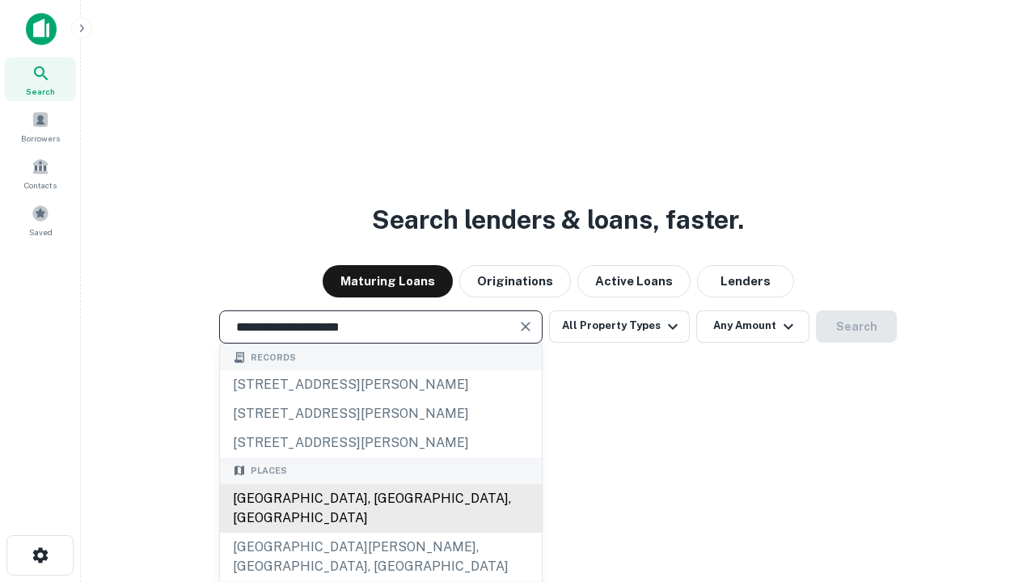
click at [380, 533] on div "Santa Monica, CA, USA" at bounding box center [381, 508] width 322 height 49
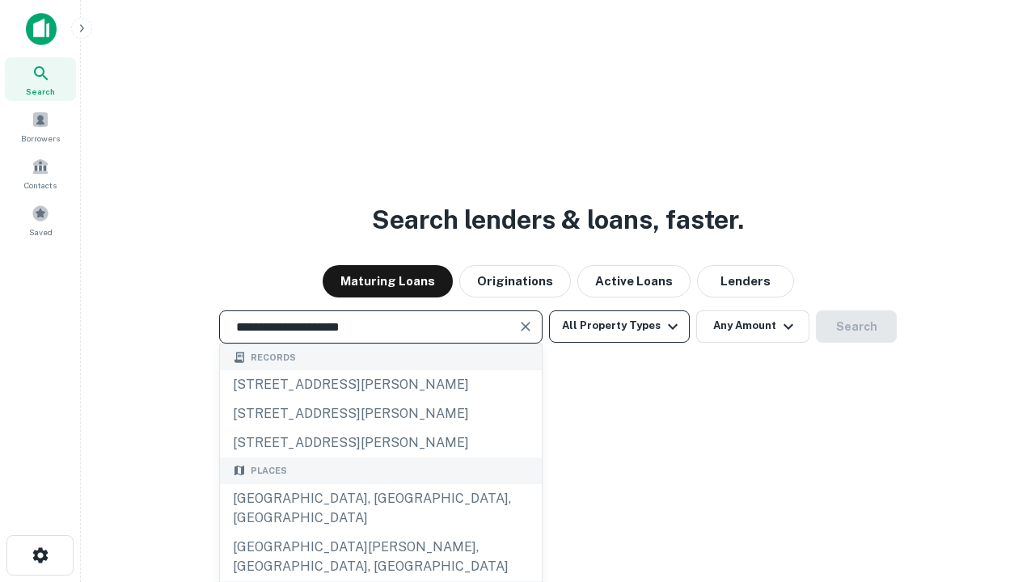
type input "**********"
click at [619, 326] on button "All Property Types" at bounding box center [619, 326] width 141 height 32
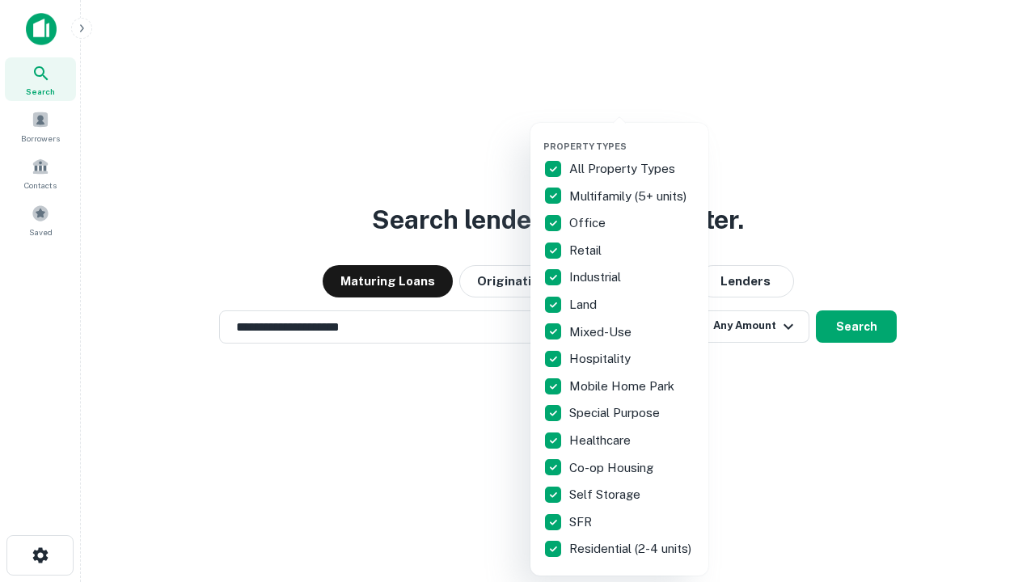
click at [632, 136] on button "button" at bounding box center [632, 136] width 178 height 1
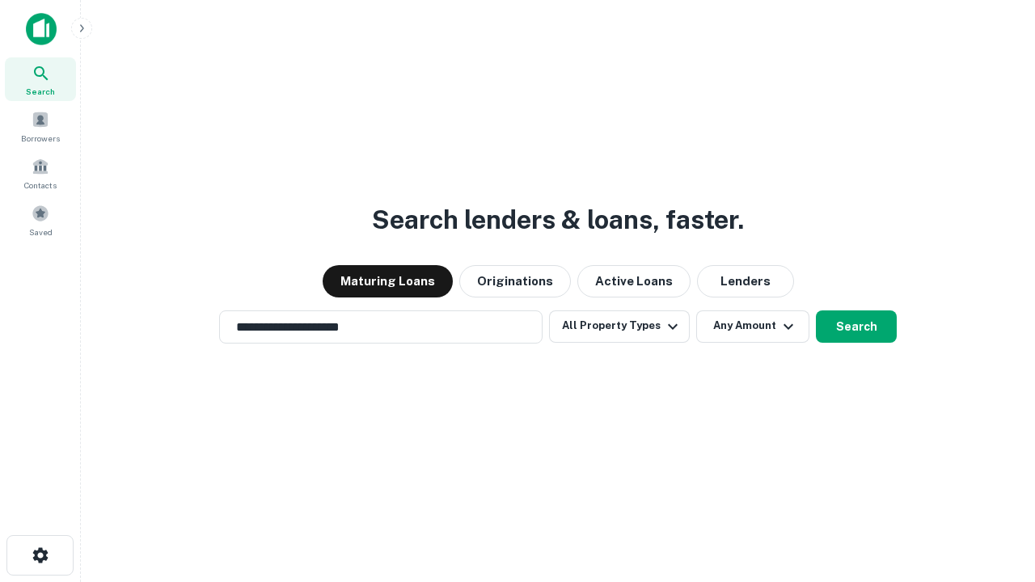
scroll to position [25, 0]
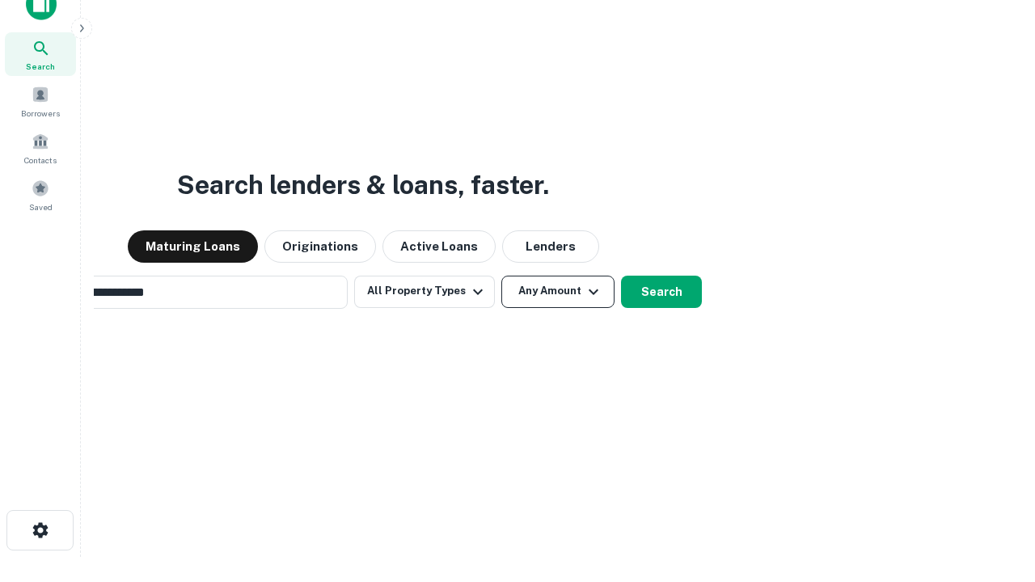
click at [501, 276] on button "Any Amount" at bounding box center [557, 292] width 113 height 32
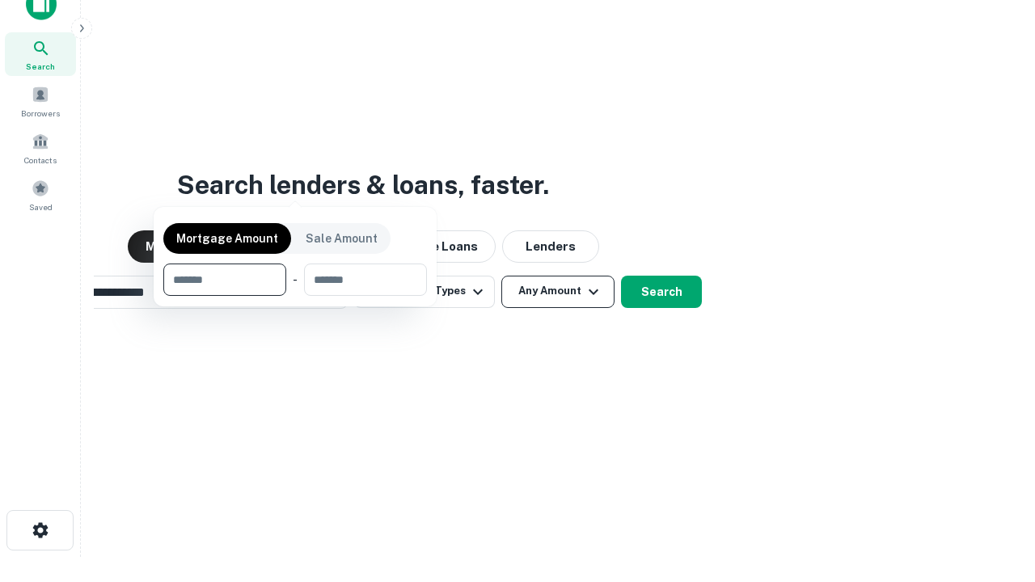
scroll to position [26, 0]
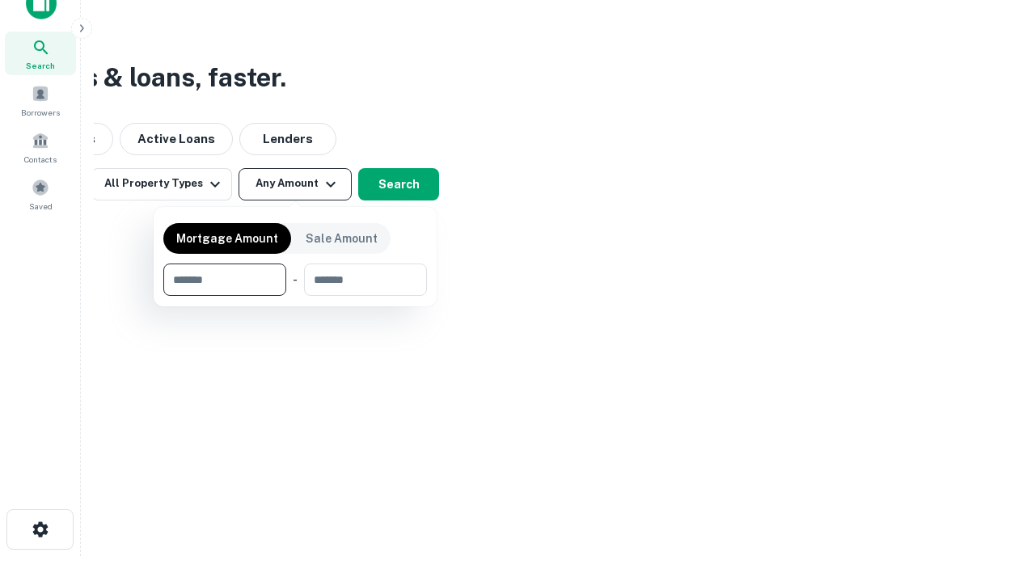
type input "*******"
click at [295, 296] on button "button" at bounding box center [295, 296] width 264 height 1
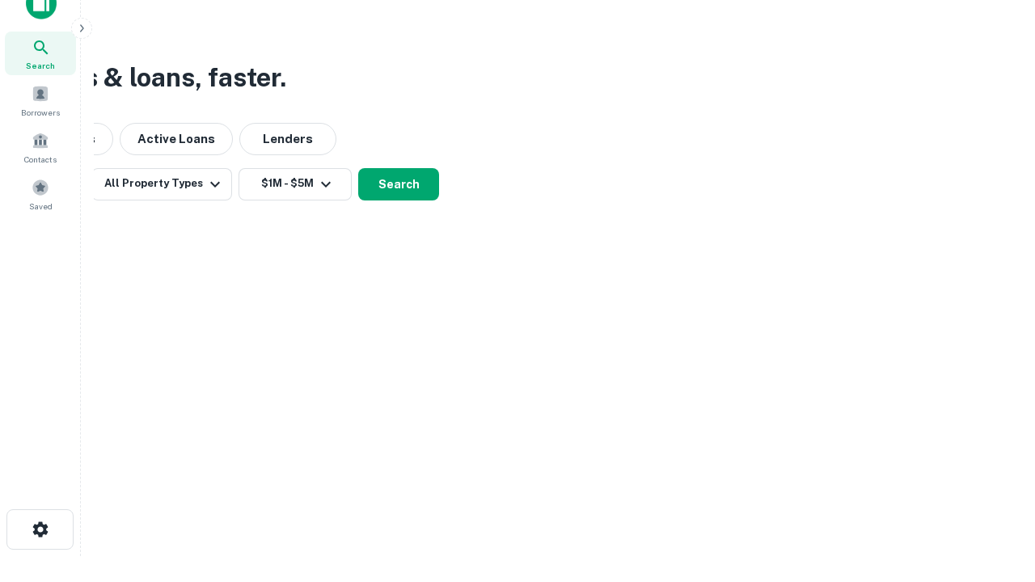
scroll to position [0, 0]
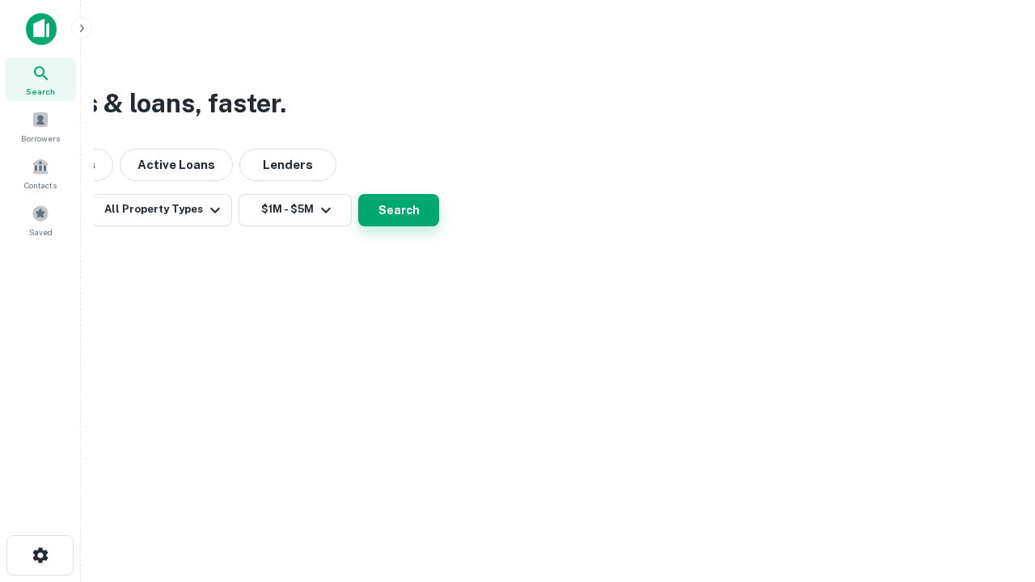
click at [439, 226] on button "Search" at bounding box center [398, 210] width 81 height 32
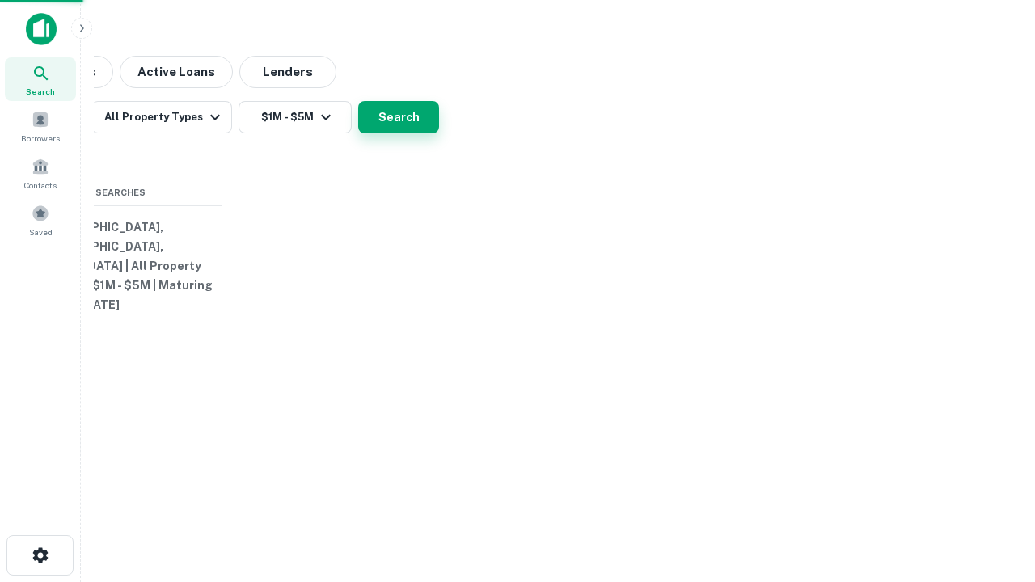
scroll to position [25, 0]
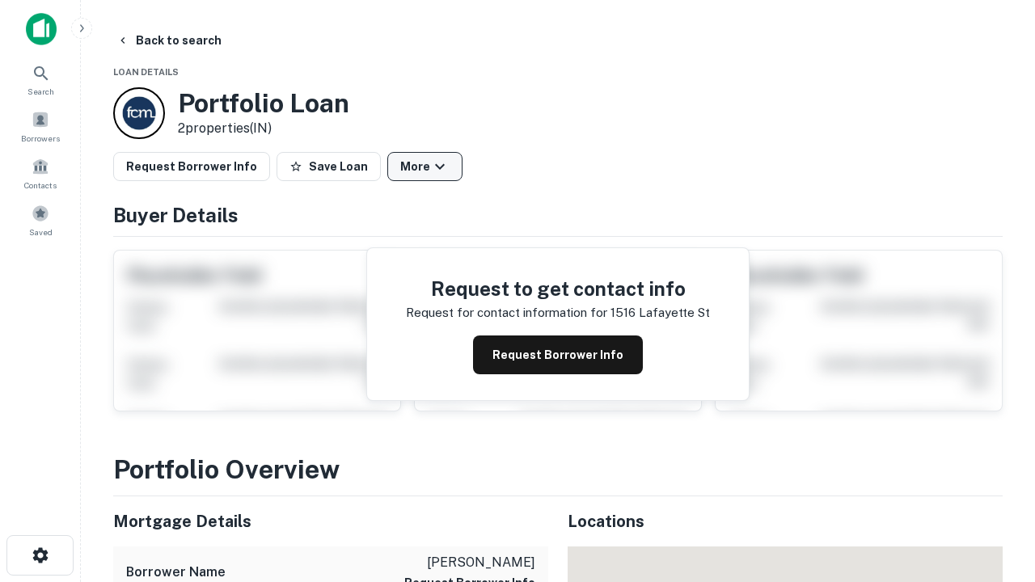
click at [424, 167] on button "More" at bounding box center [424, 166] width 75 height 29
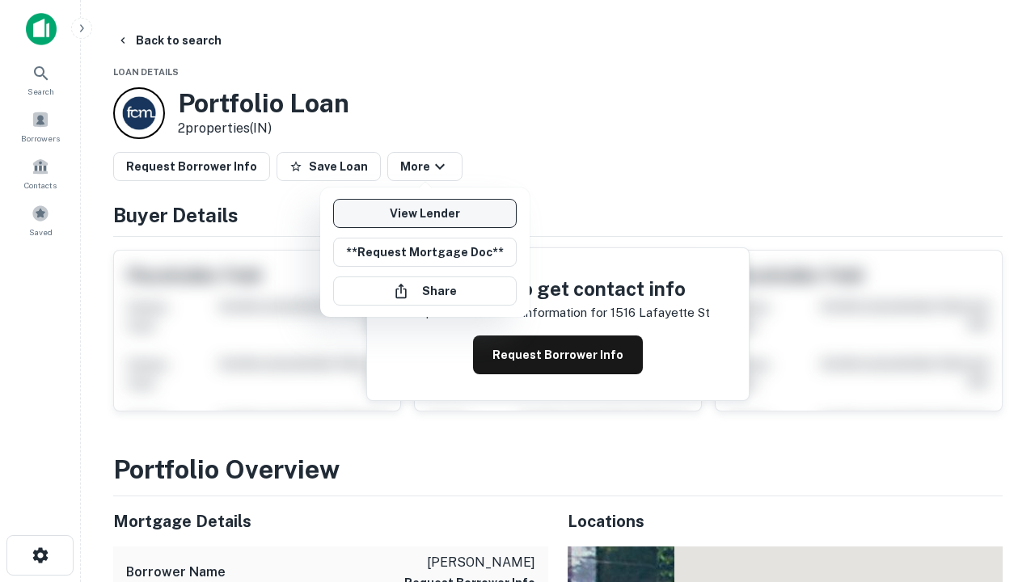
click at [424, 213] on link "View Lender" at bounding box center [424, 213] width 183 height 29
